Goal: Task Accomplishment & Management: Manage account settings

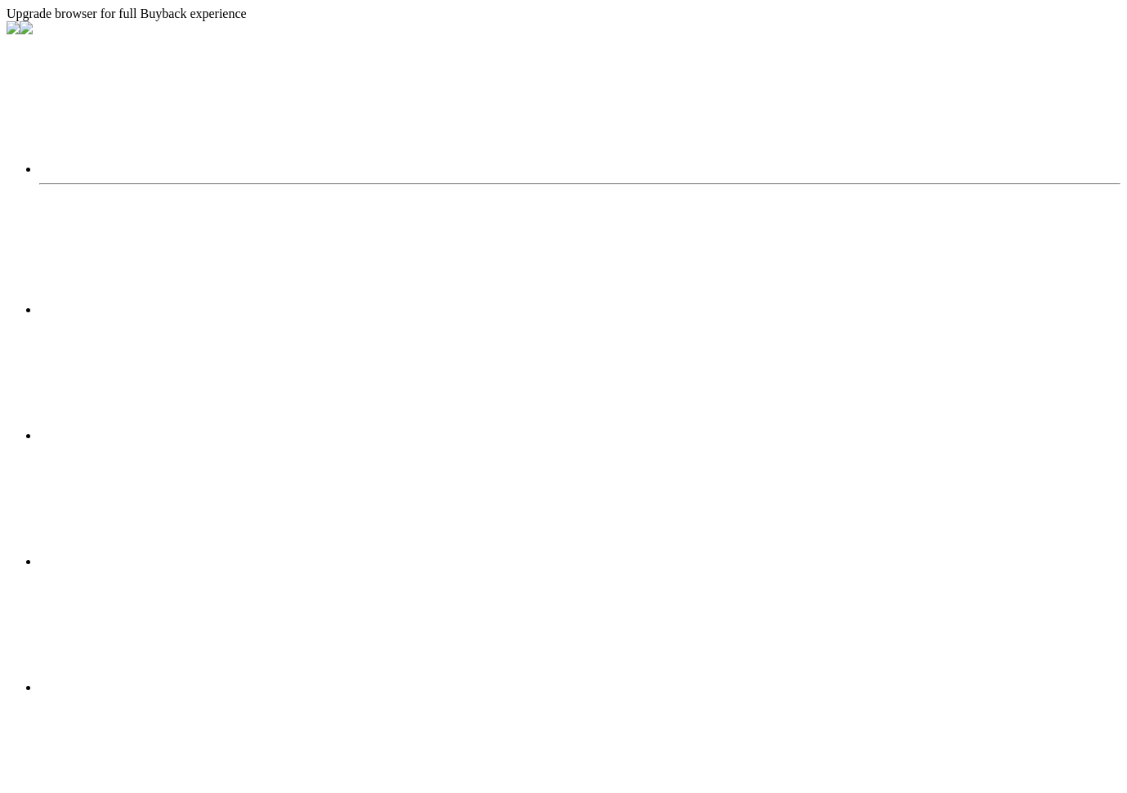
radio input "true"
radio input "false"
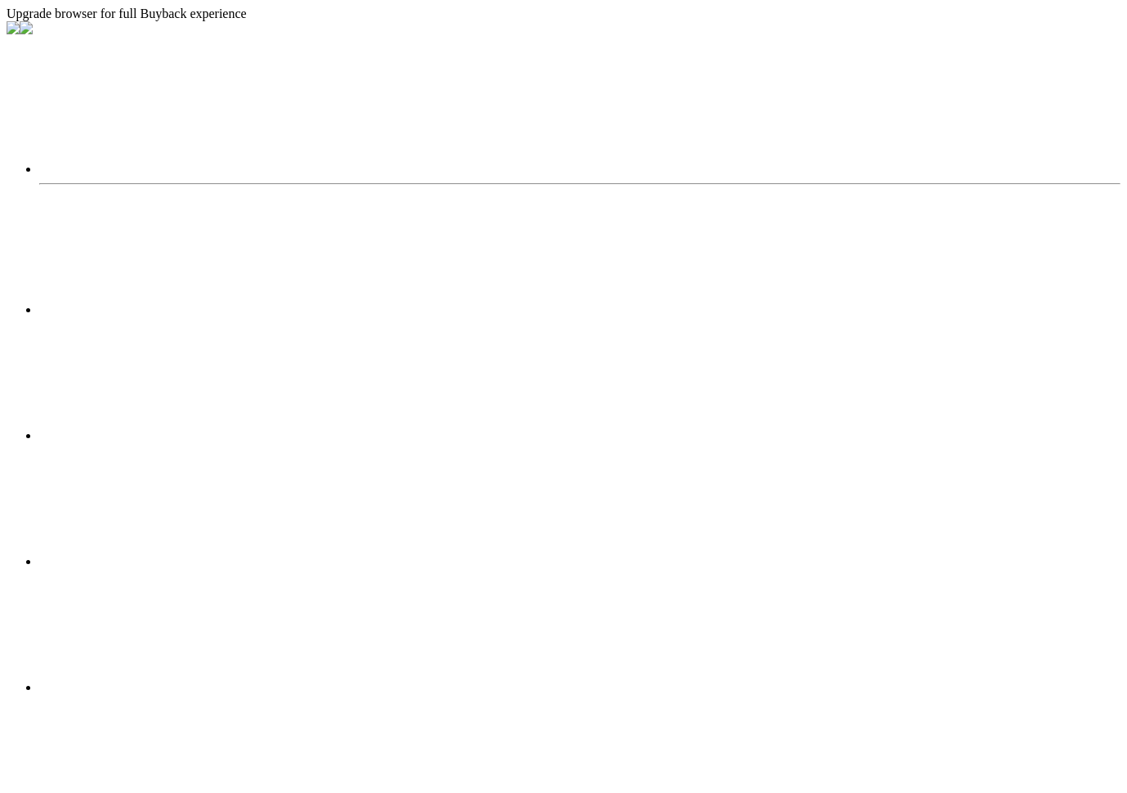
scroll to position [1021, 0]
type input "10"
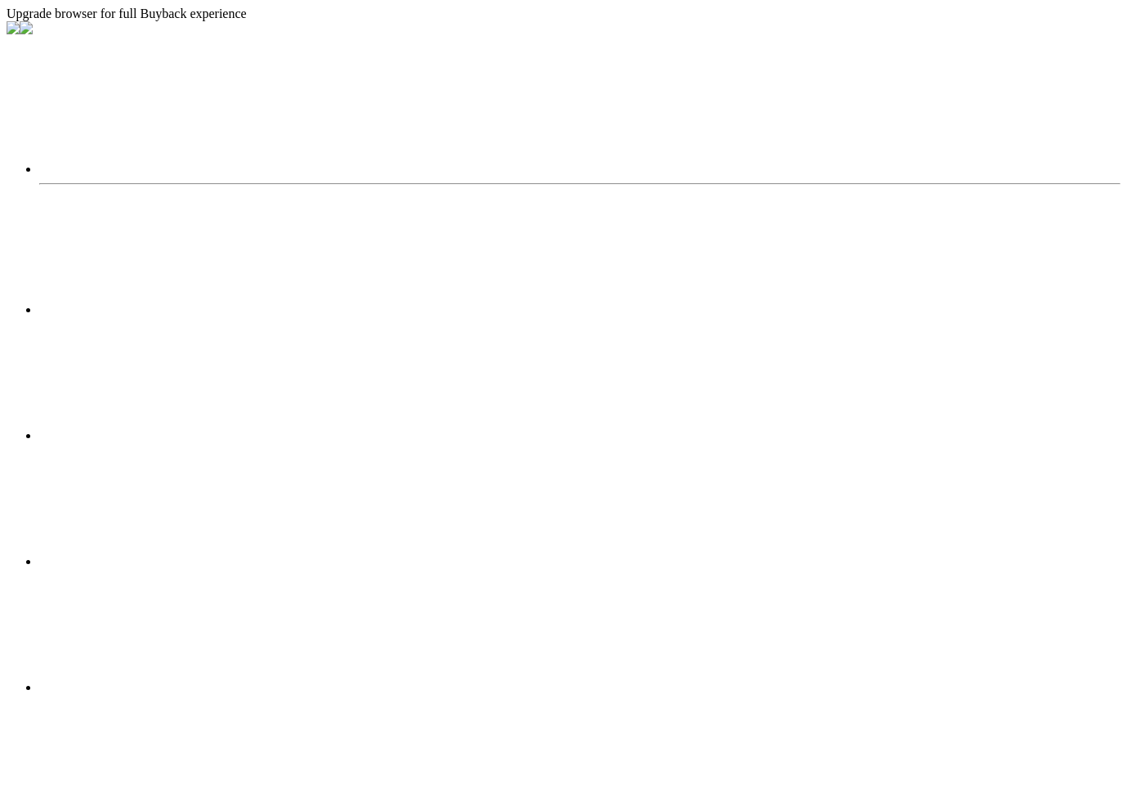
scroll to position [361, 0]
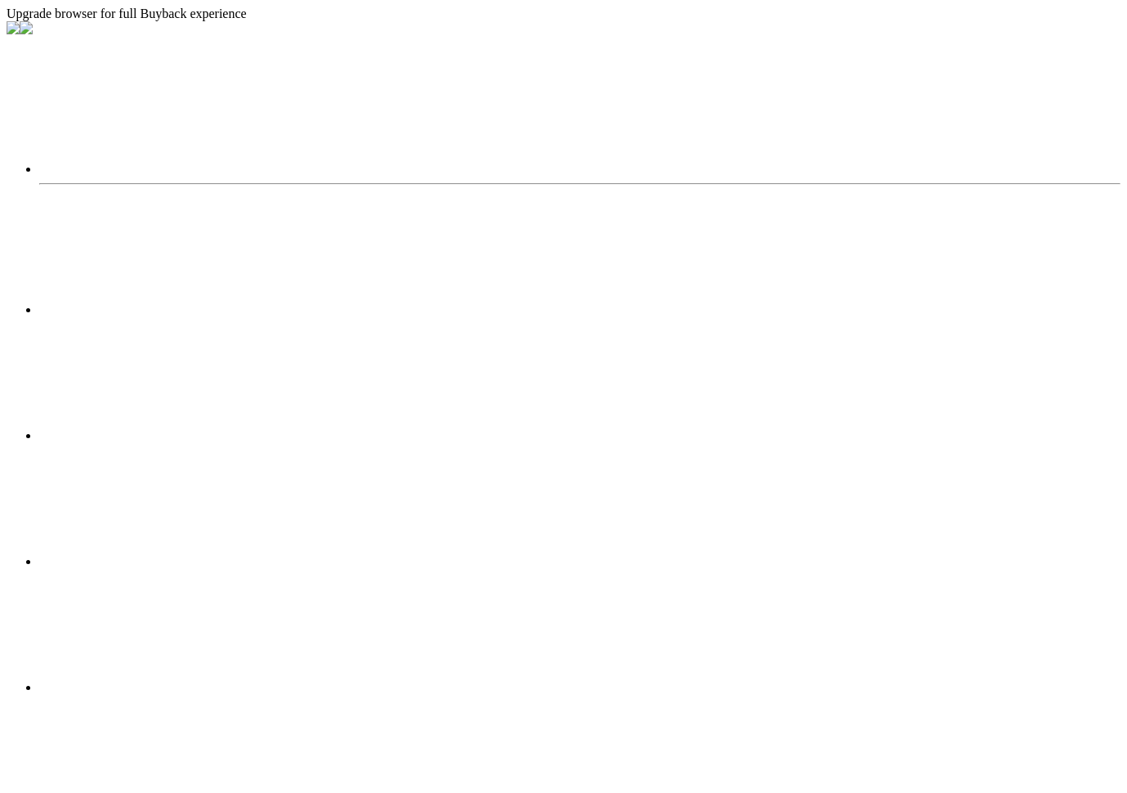
scroll to position [87, 0]
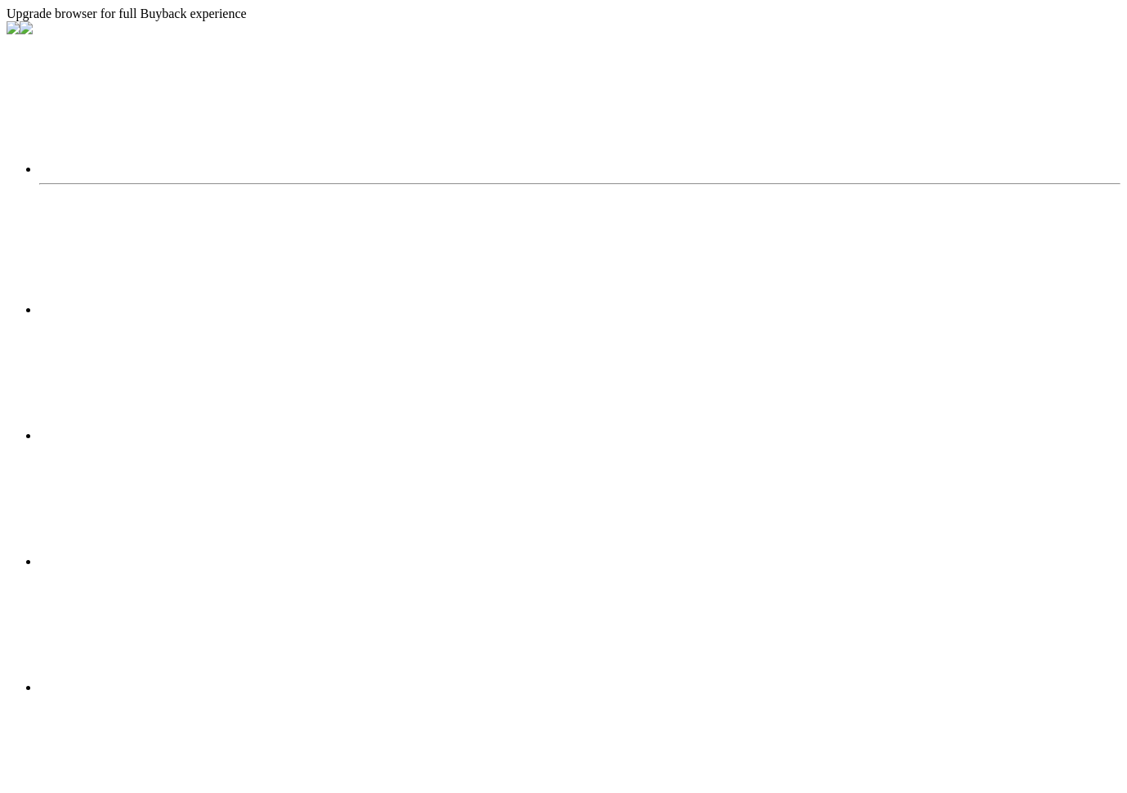
radio input "true"
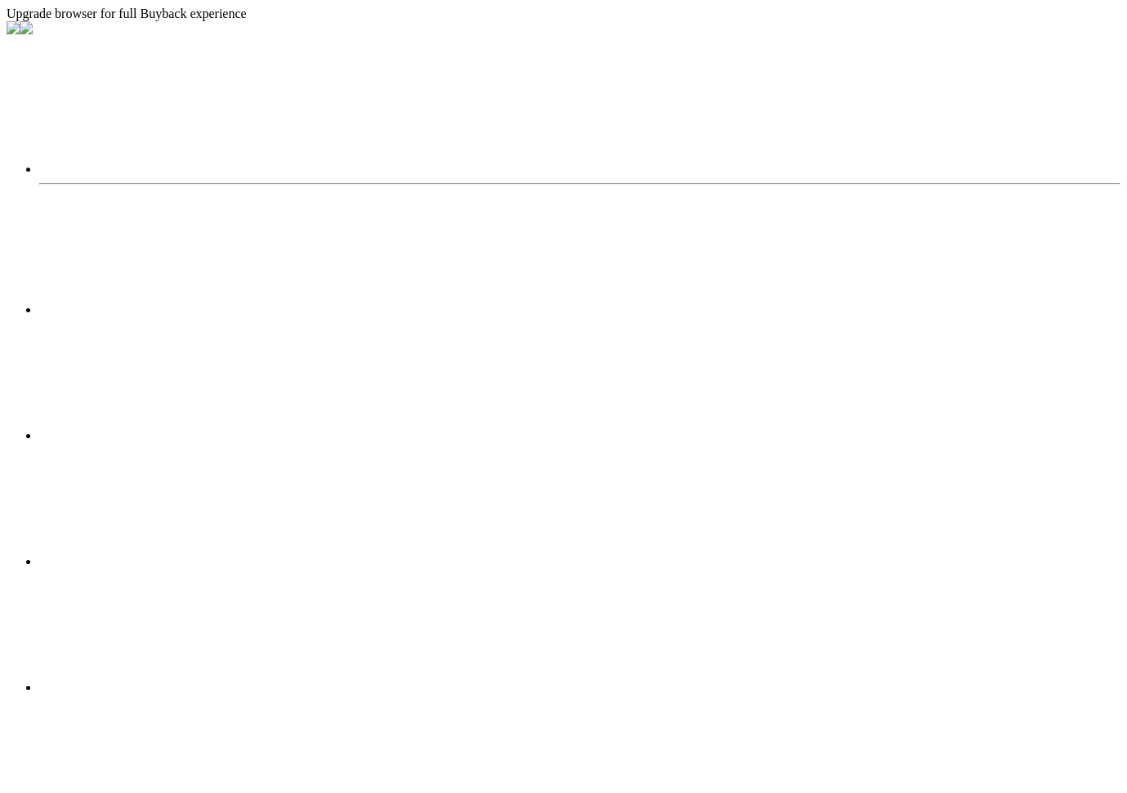
radio input "true"
radio input "false"
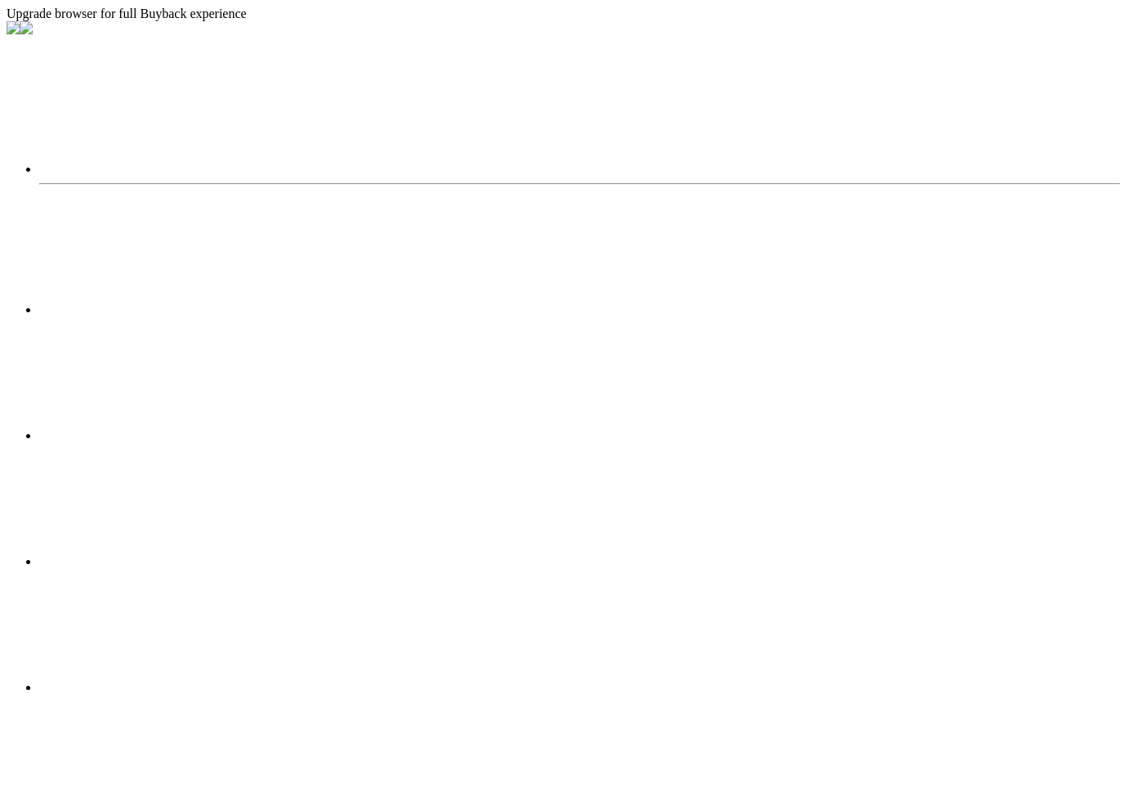
scroll to position [468, 0]
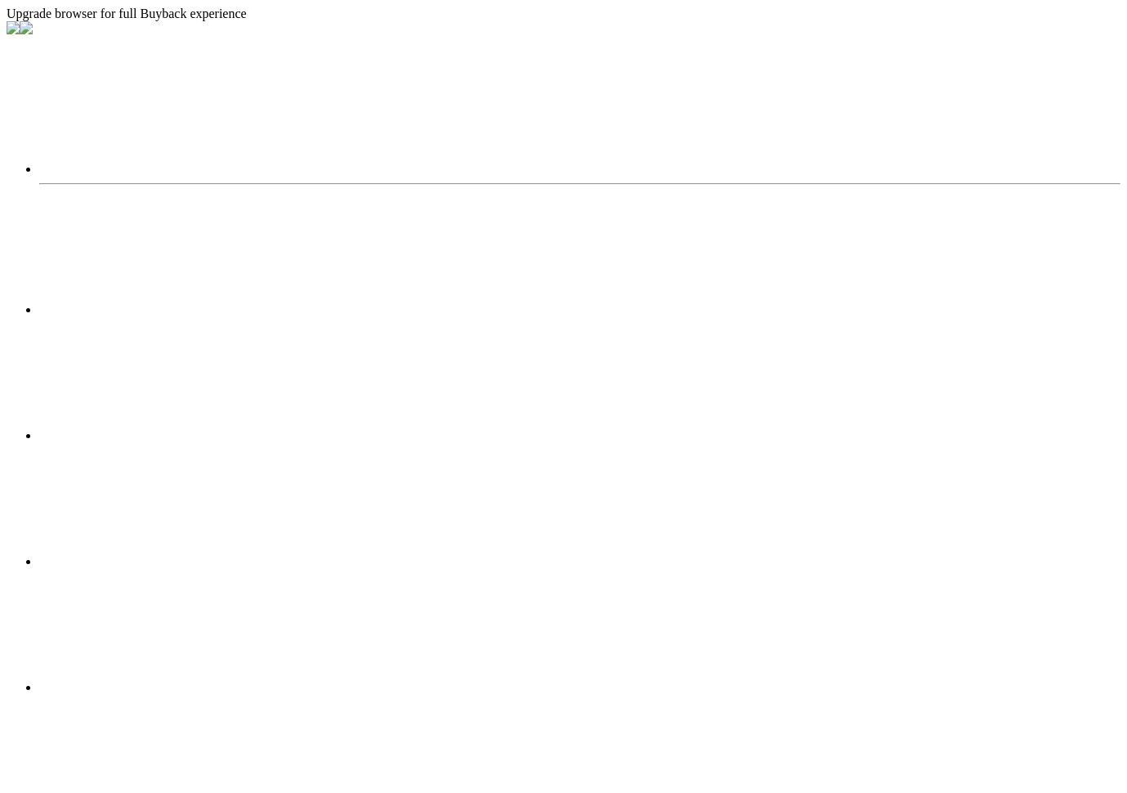
radio input "true"
radio input "false"
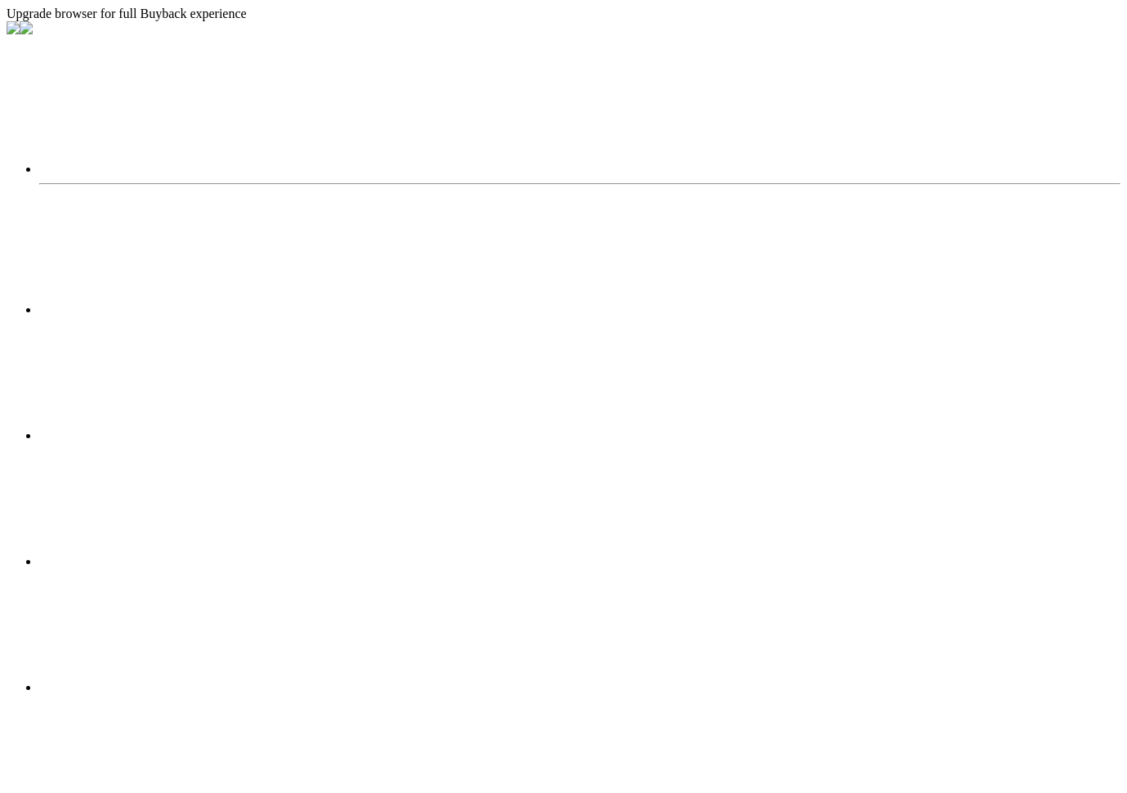
type input "10"
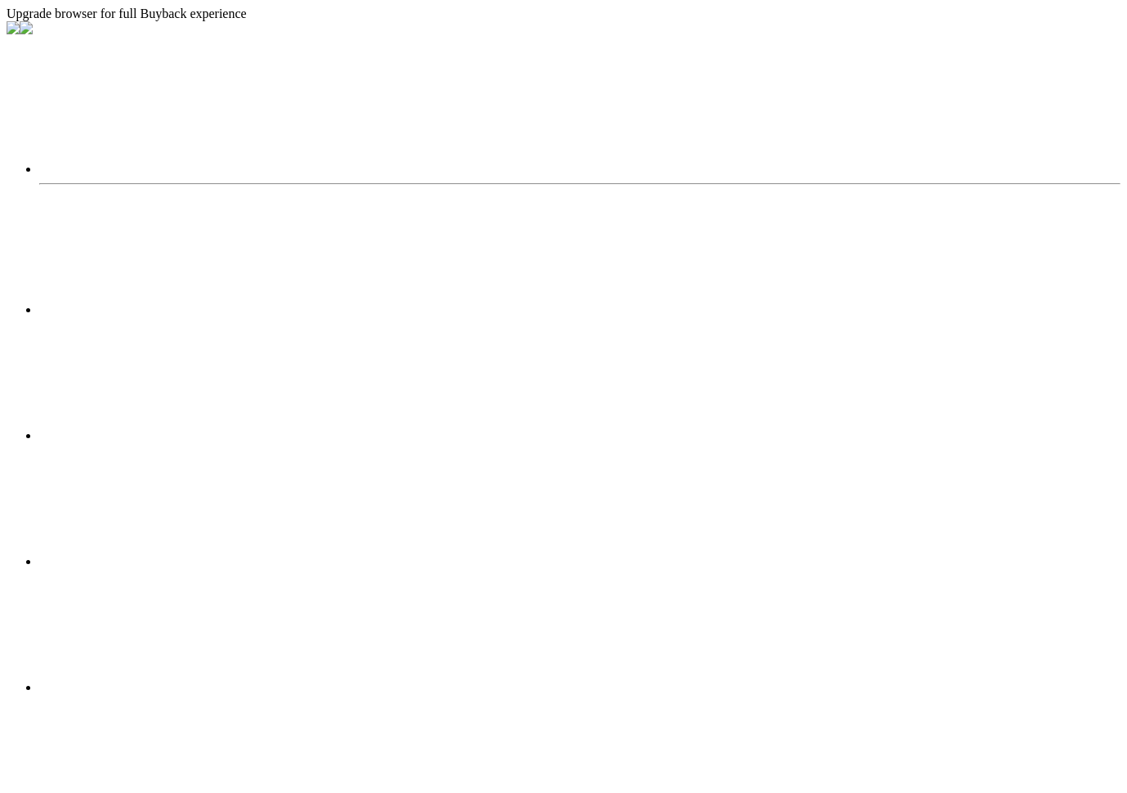
radio input "true"
radio input "false"
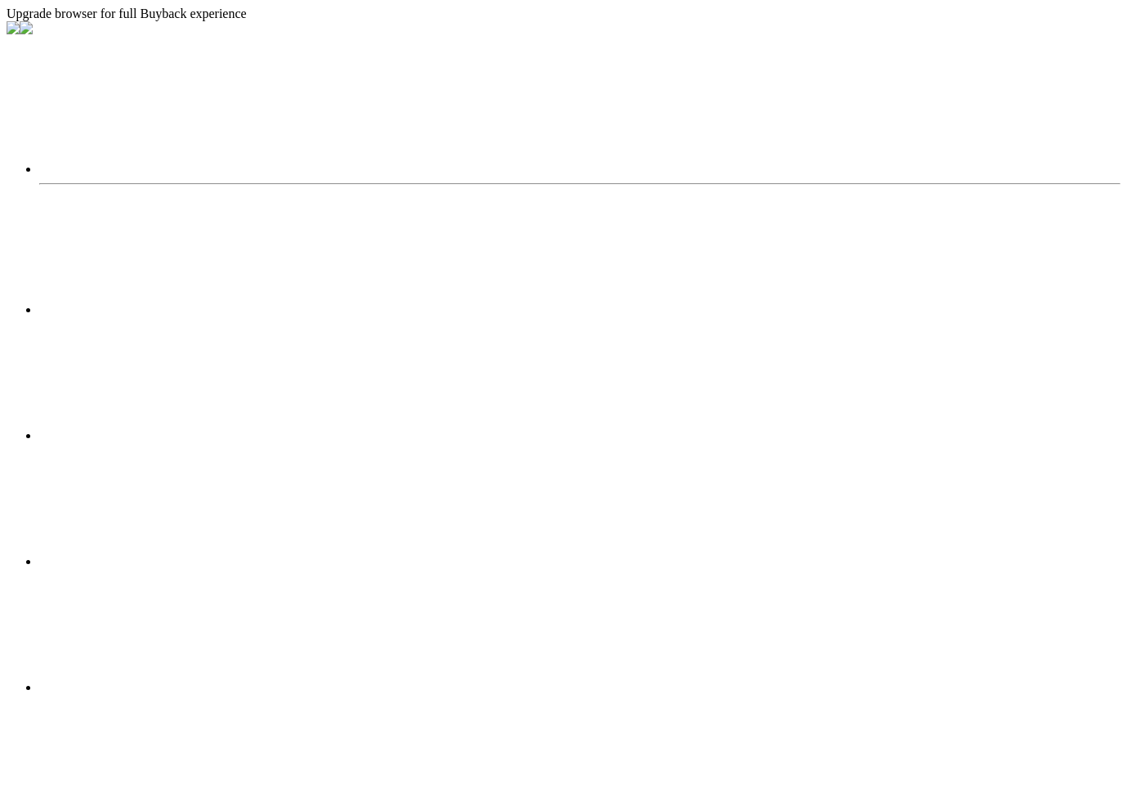
radio input "true"
radio input "false"
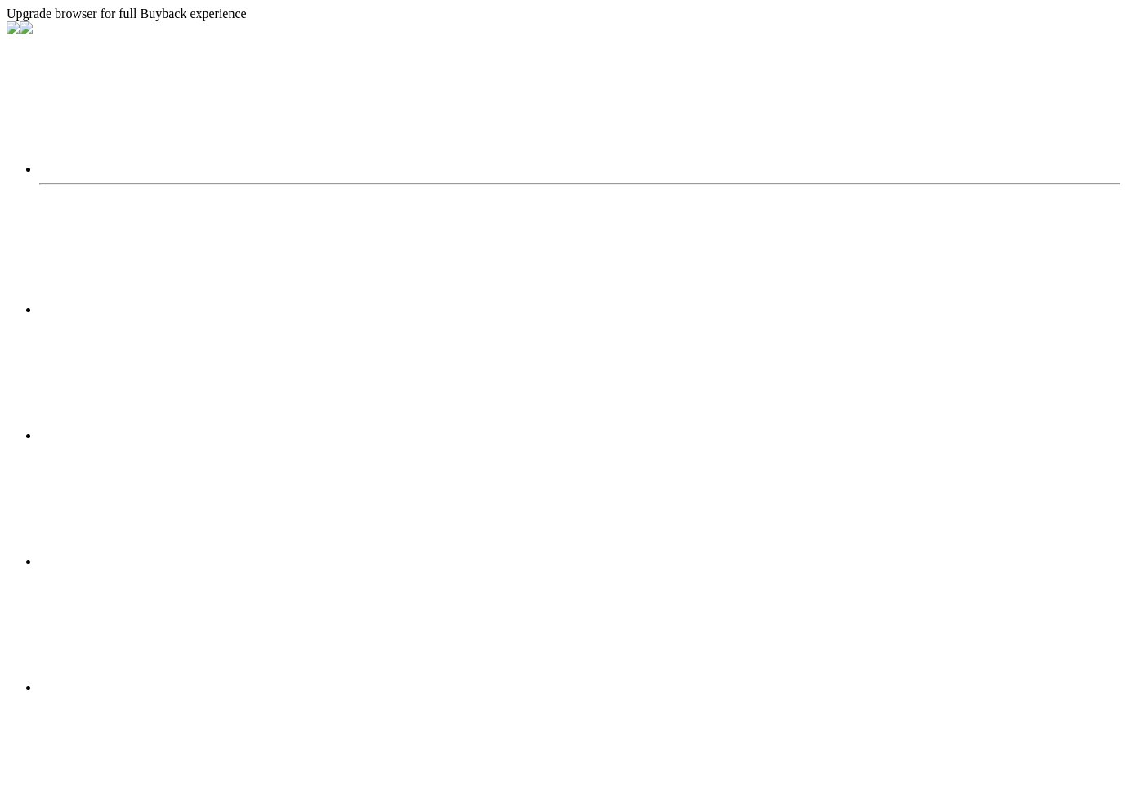
radio input "true"
radio input "false"
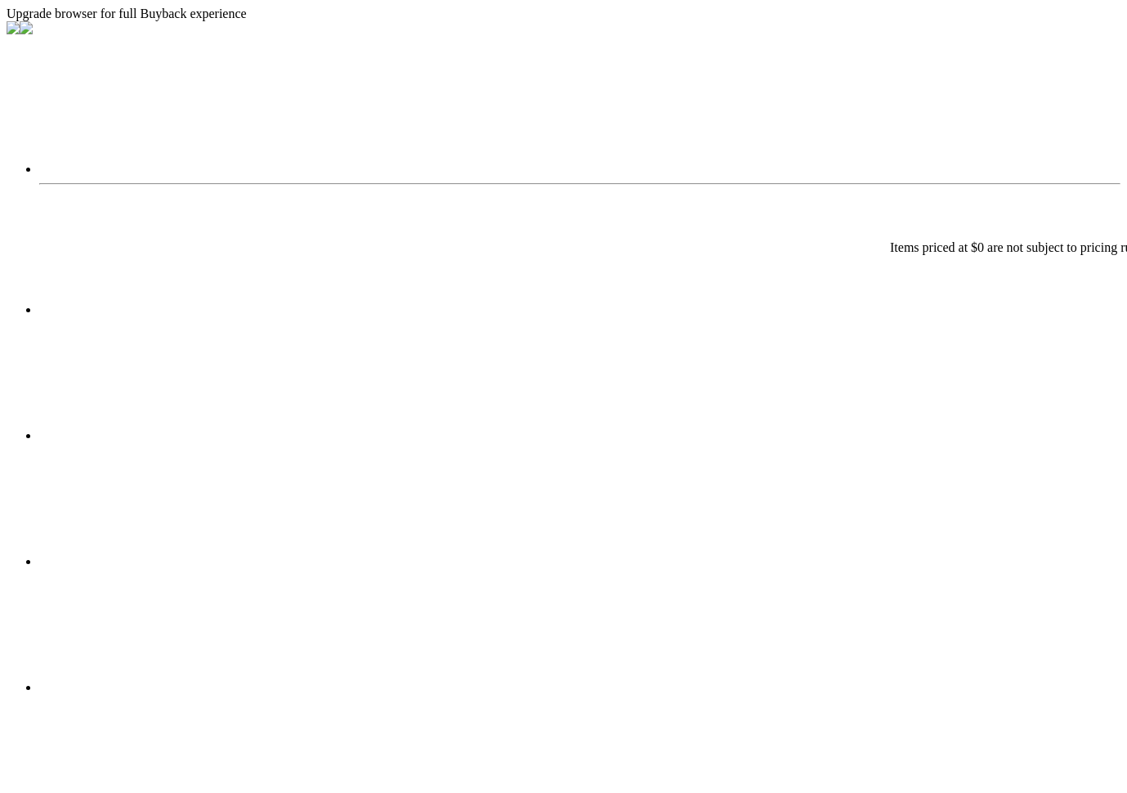
type input "10"
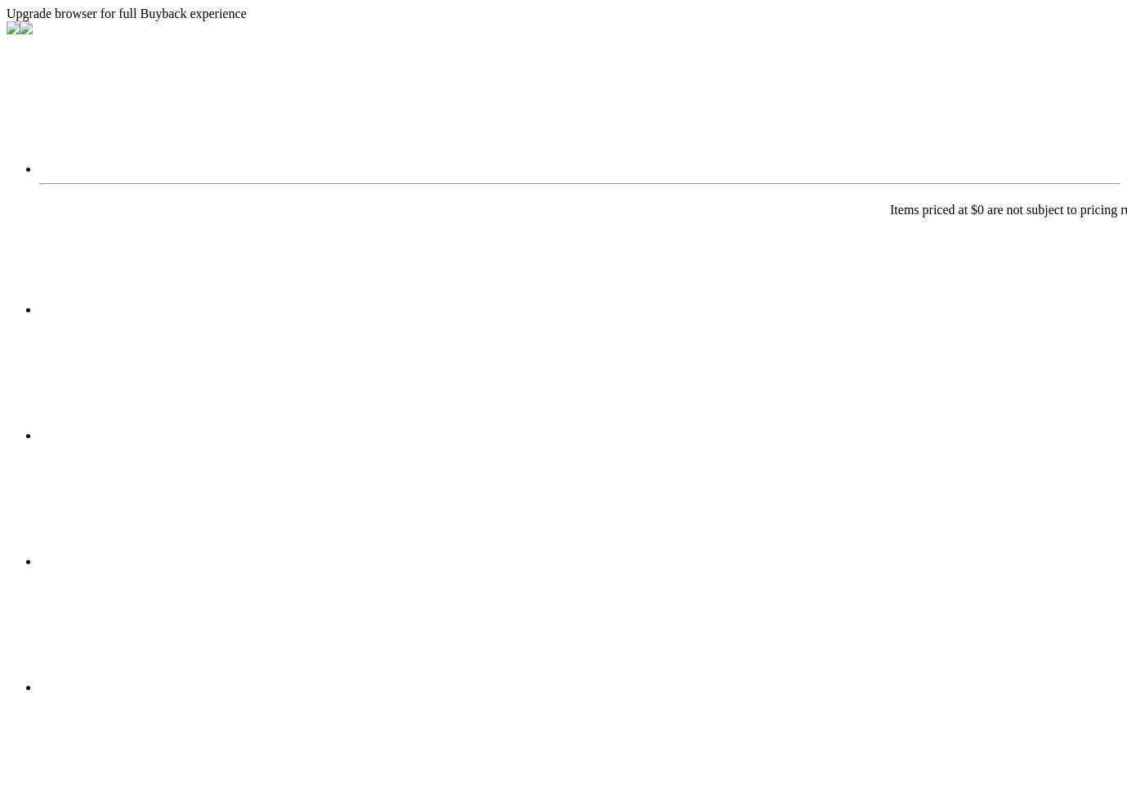
type input "10"
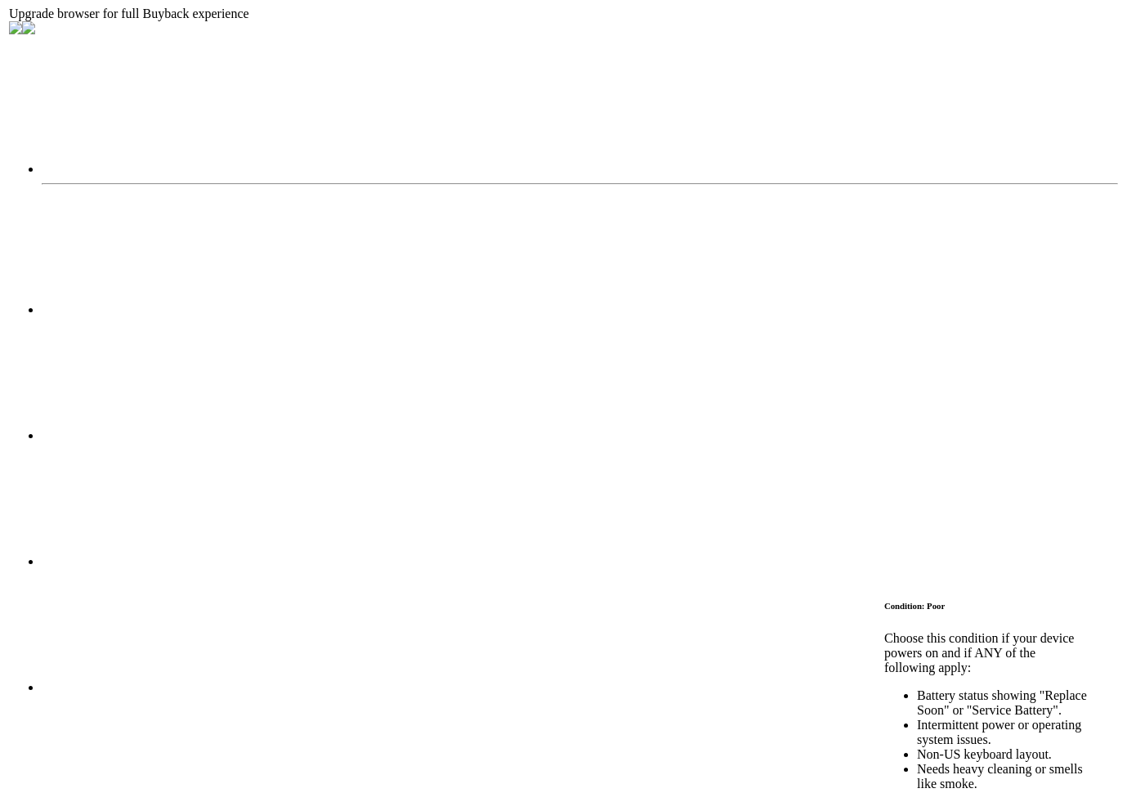
scroll to position [0, 203]
